Goal: Task Accomplishment & Management: Manage account settings

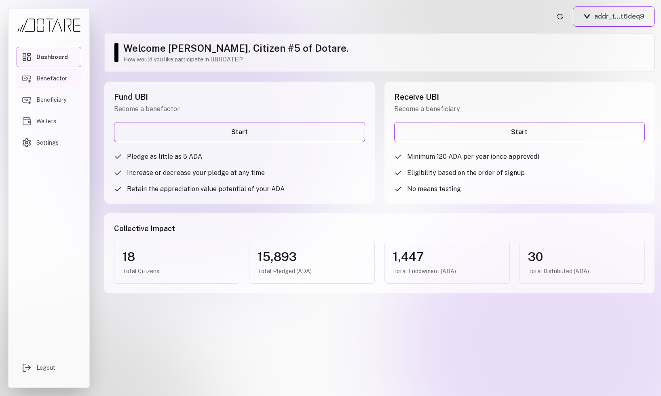
click at [52, 81] on span "Benefactor" at bounding box center [51, 78] width 31 height 8
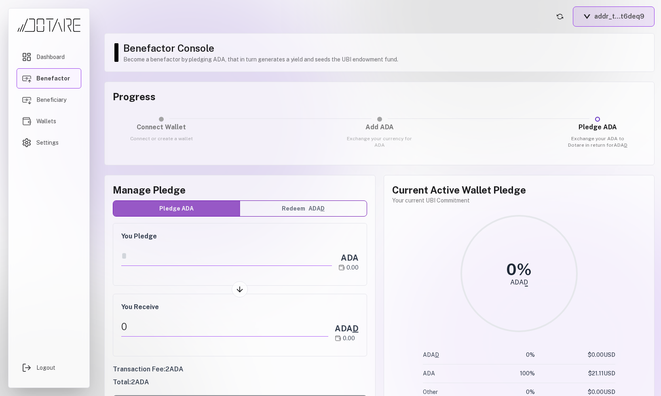
click at [609, 17] on button "addr_t...t6deq9" at bounding box center [614, 16] width 82 height 20
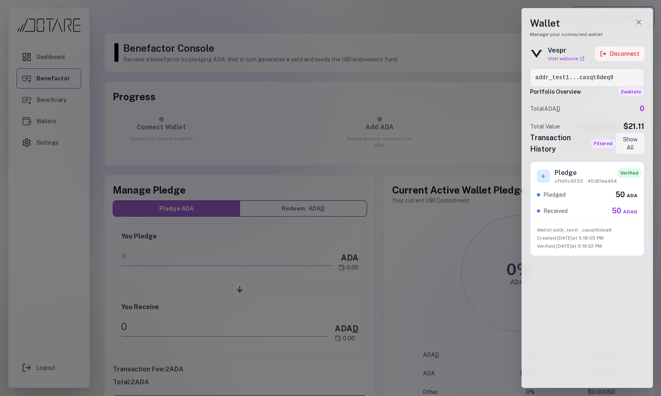
click at [622, 58] on button "Disconnect" at bounding box center [619, 54] width 49 height 15
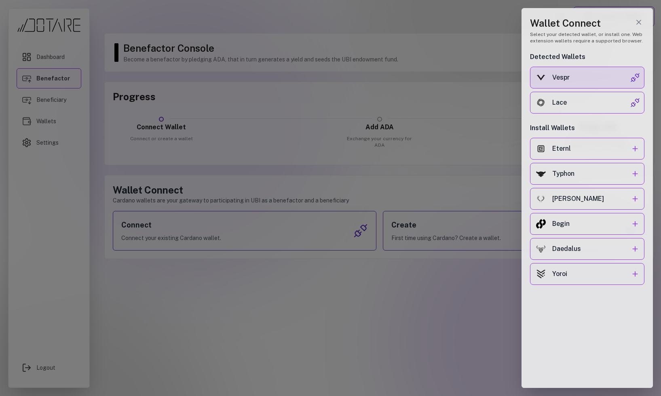
click at [596, 85] on button "Vespr" at bounding box center [587, 78] width 114 height 22
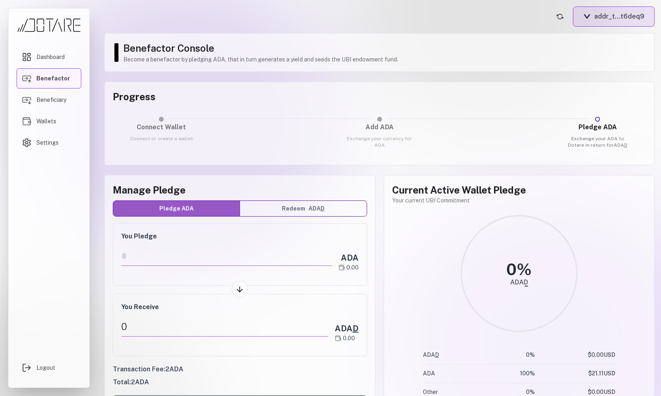
click at [600, 11] on button "addr_t...t6deq9" at bounding box center [614, 16] width 82 height 20
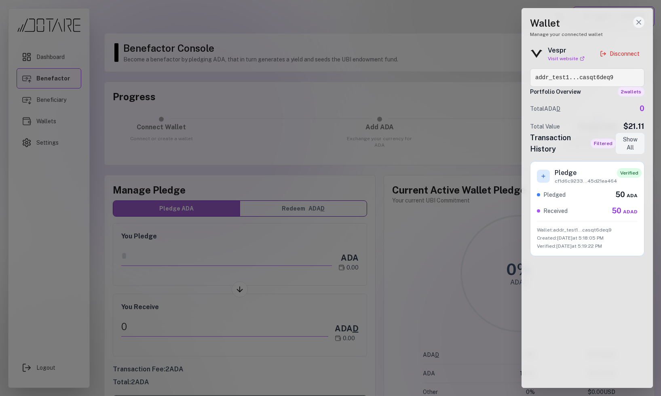
click at [638, 17] on button "Close wallet drawer" at bounding box center [638, 22] width 11 height 11
